Goal: Transaction & Acquisition: Purchase product/service

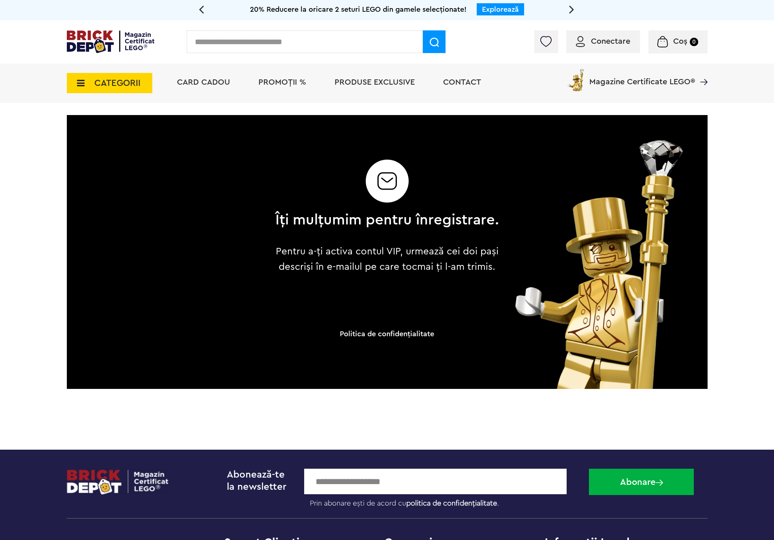
drag, startPoint x: 236, startPoint y: 44, endPoint x: 226, endPoint y: 34, distance: 13.5
click at [236, 40] on input "text" at bounding box center [305, 41] width 236 height 23
type input "******"
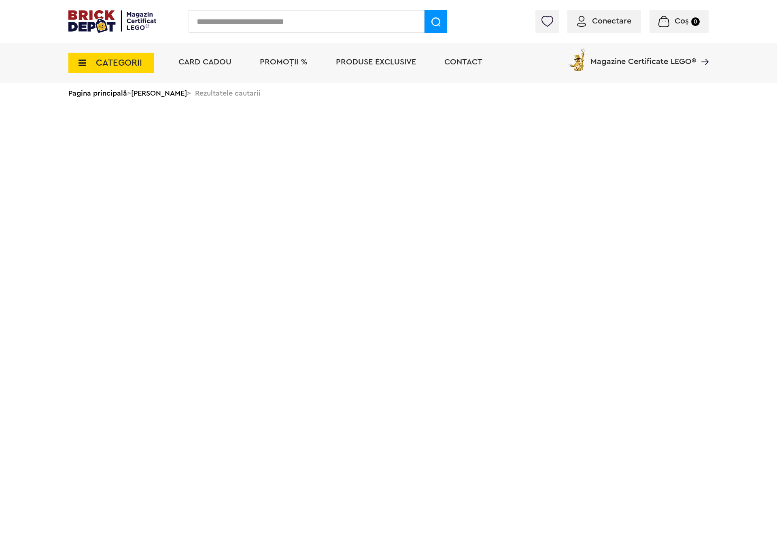
click at [253, 19] on input "text" at bounding box center [307, 21] width 236 height 23
type input "*****"
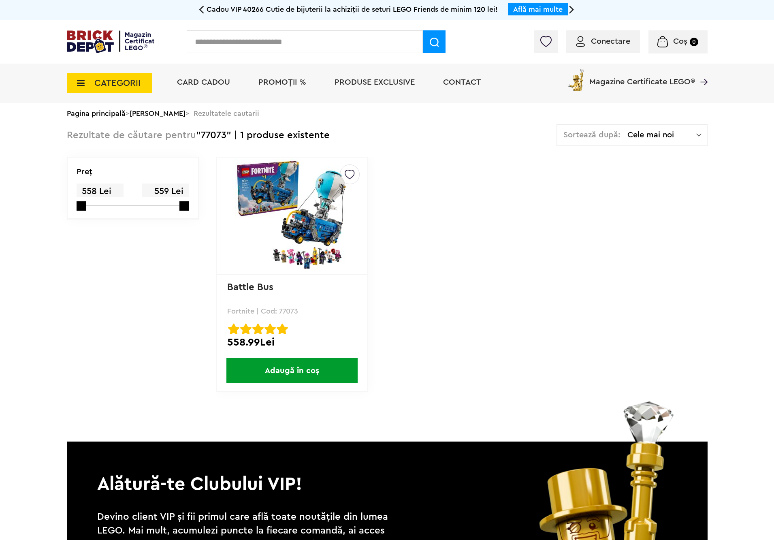
click at [294, 203] on img at bounding box center [291, 215] width 113 height 113
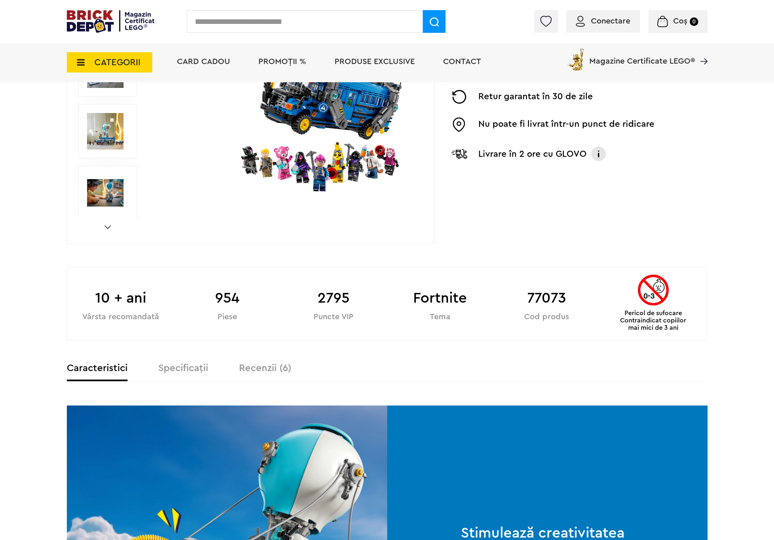
scroll to position [61, 0]
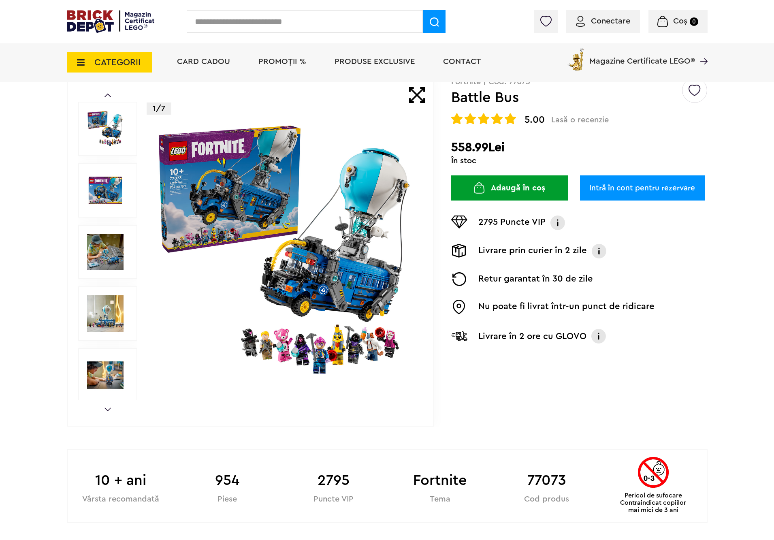
click at [101, 410] on div "Prev Next 1/7" at bounding box center [250, 252] width 367 height 349
click at [109, 410] on link "Next" at bounding box center [107, 409] width 6 height 4
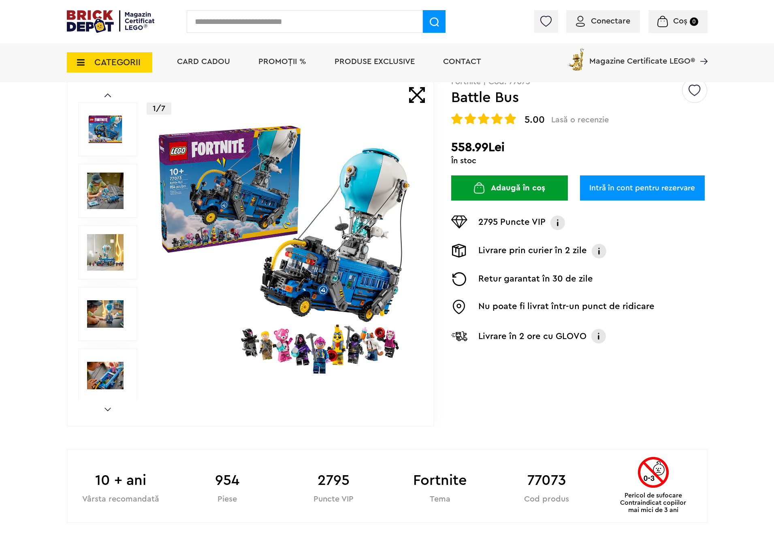
click at [110, 410] on link "Next" at bounding box center [107, 409] width 6 height 4
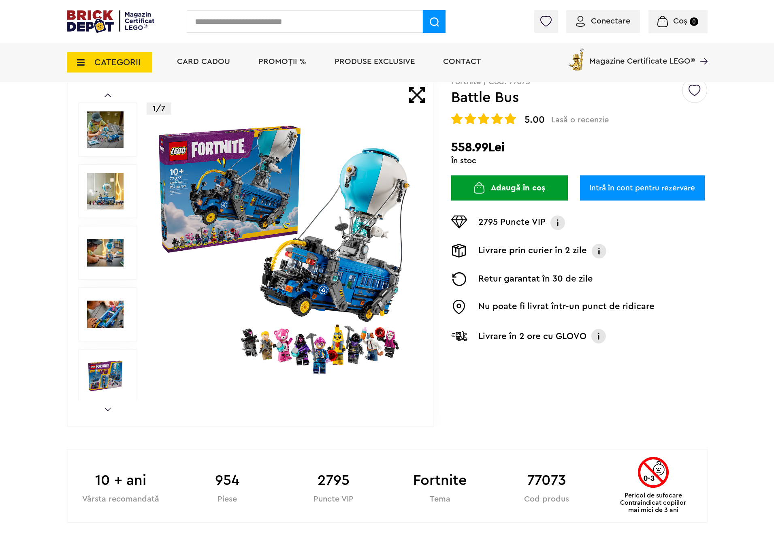
click at [110, 410] on link "Next" at bounding box center [107, 409] width 6 height 4
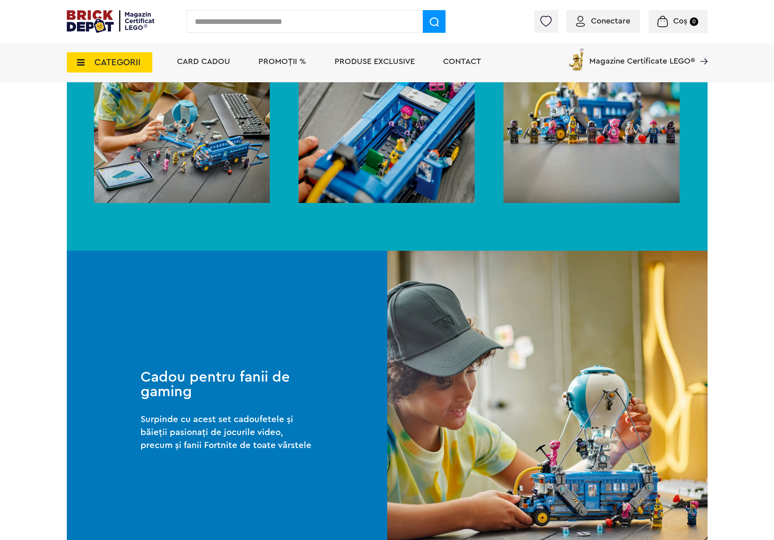
scroll to position [1032, 0]
